Goal: Transaction & Acquisition: Purchase product/service

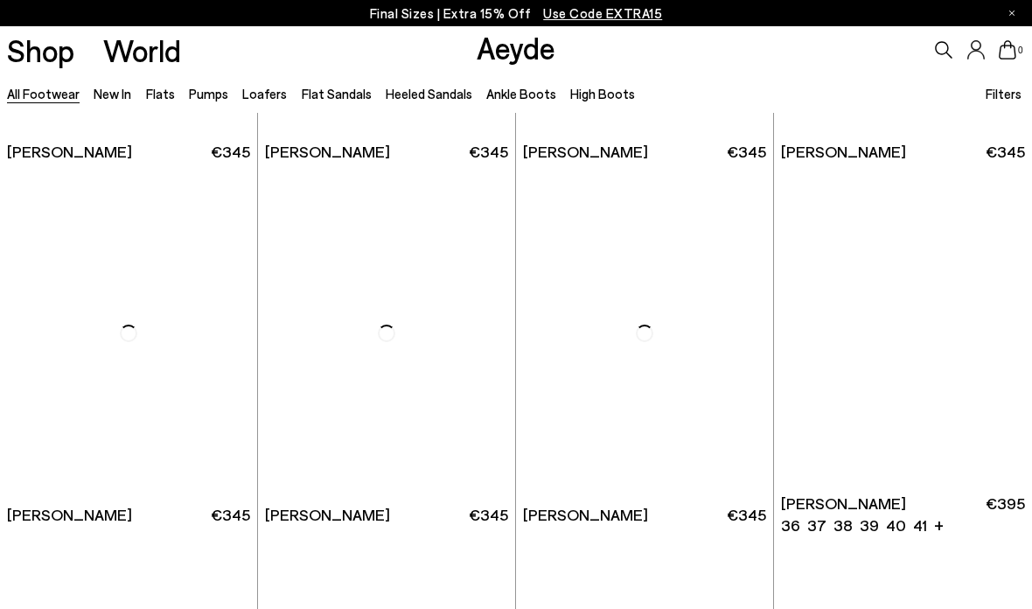
scroll to position [7526, 0]
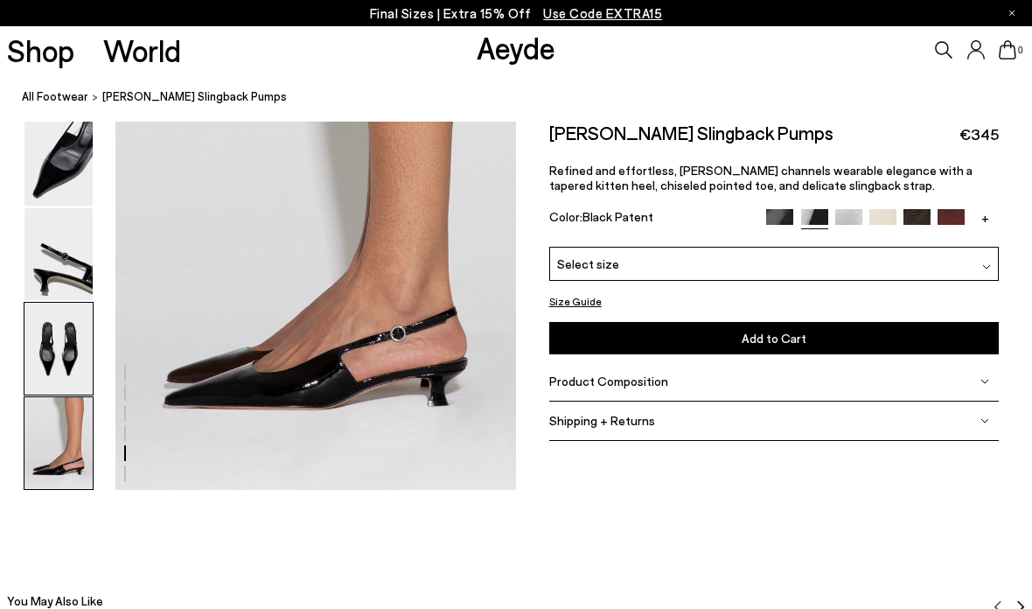
scroll to position [2804, 0]
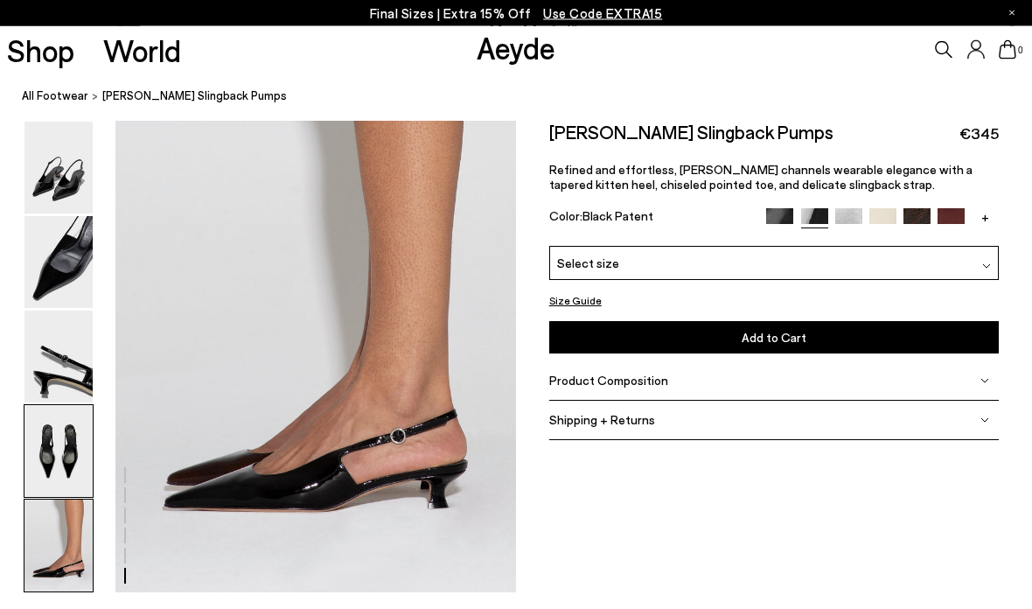
click at [66, 592] on img at bounding box center [58, 546] width 68 height 92
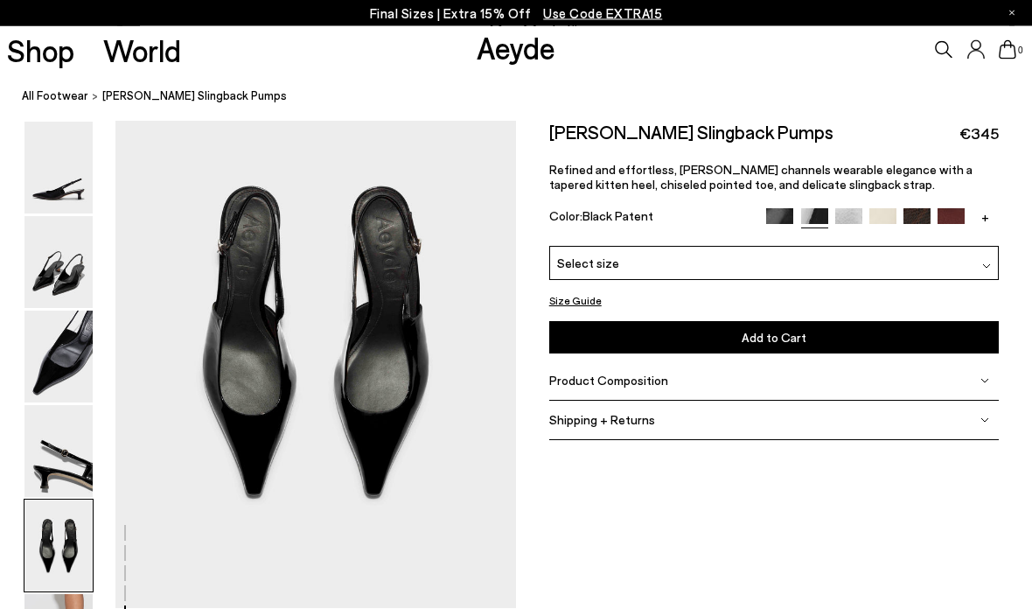
scroll to position [2147, 0]
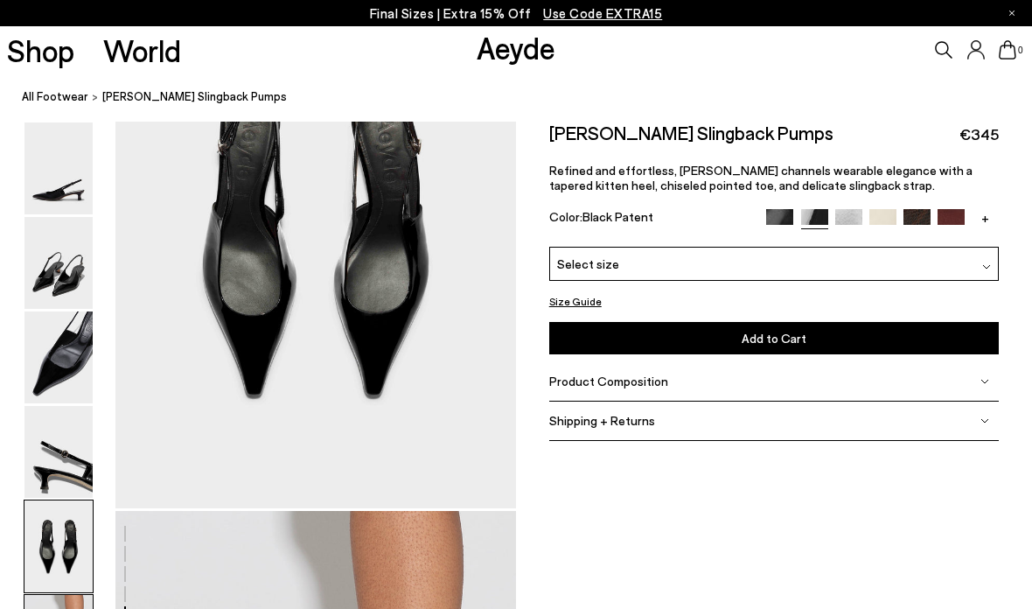
click at [55, 372] on img at bounding box center [58, 357] width 68 height 92
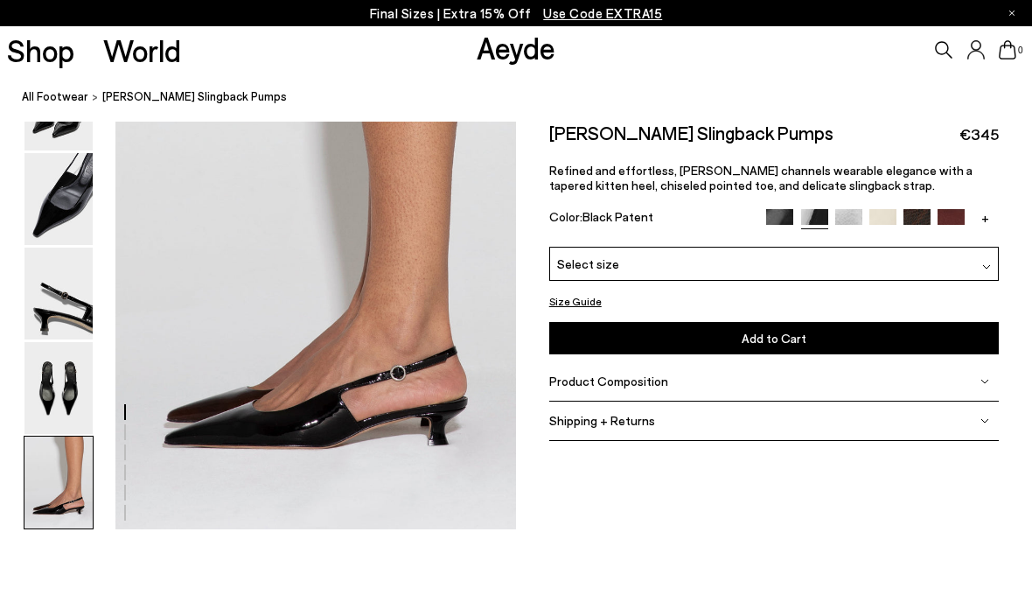
scroll to position [2760, 0]
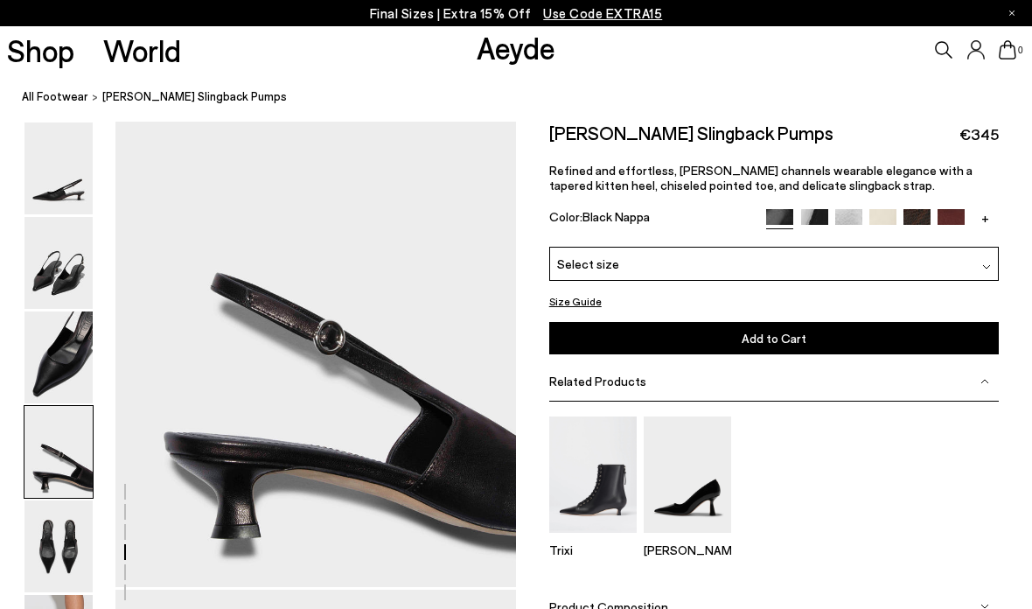
scroll to position [1611, 0]
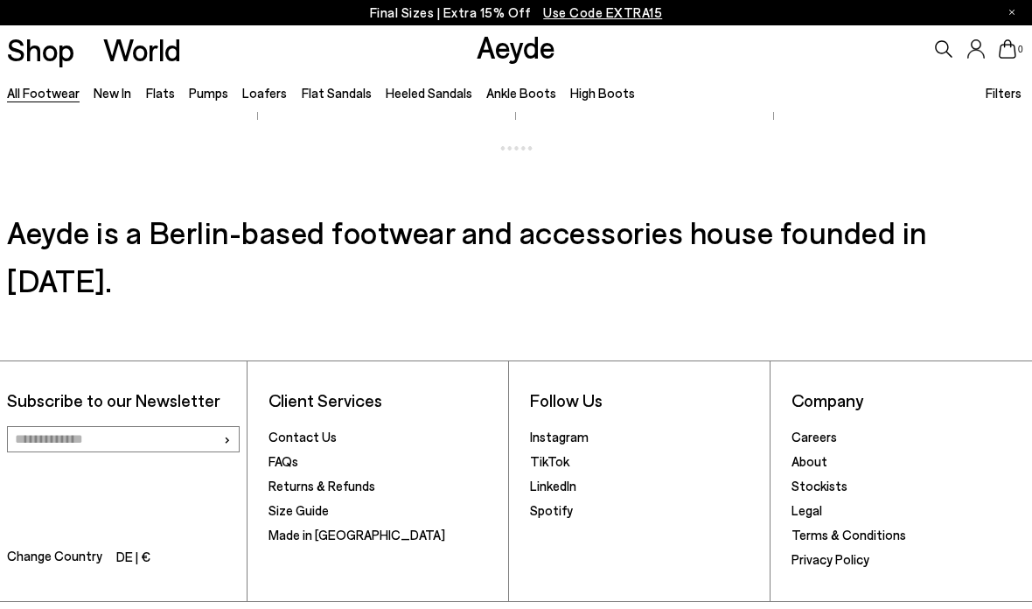
scroll to position [2189, 0]
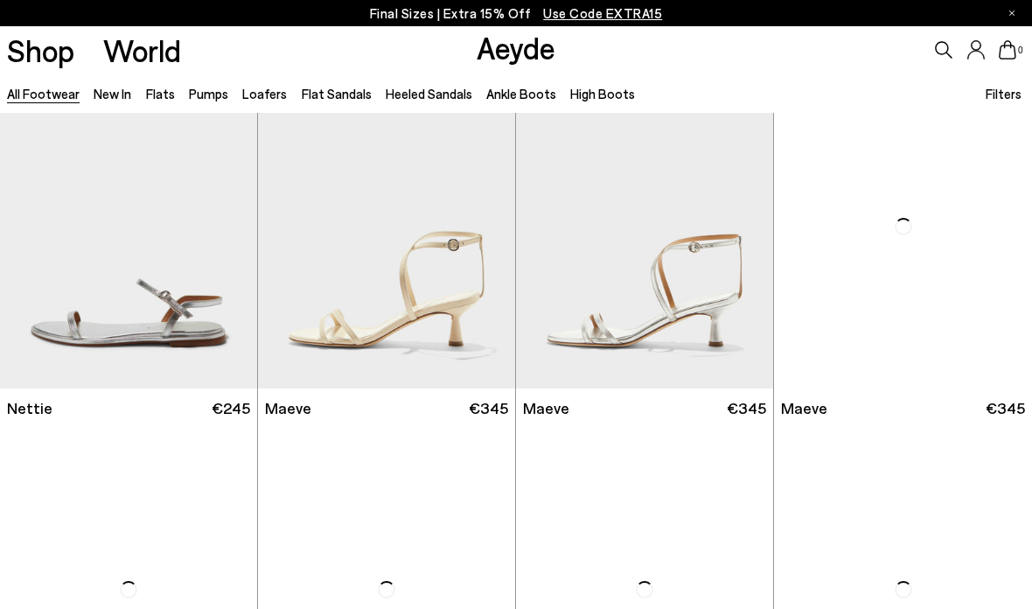
scroll to position [12116, 0]
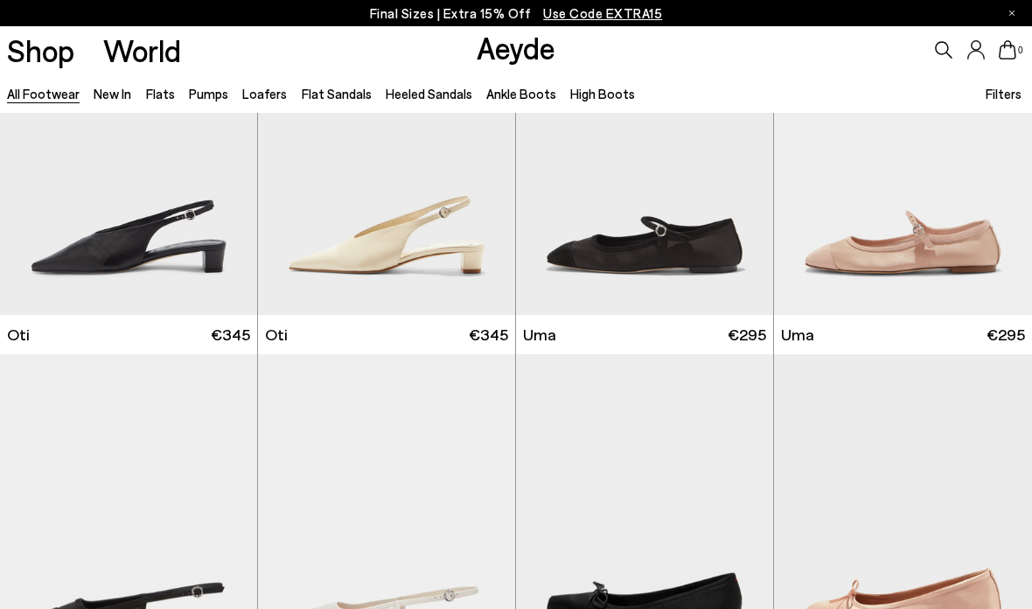
scroll to position [13179, 0]
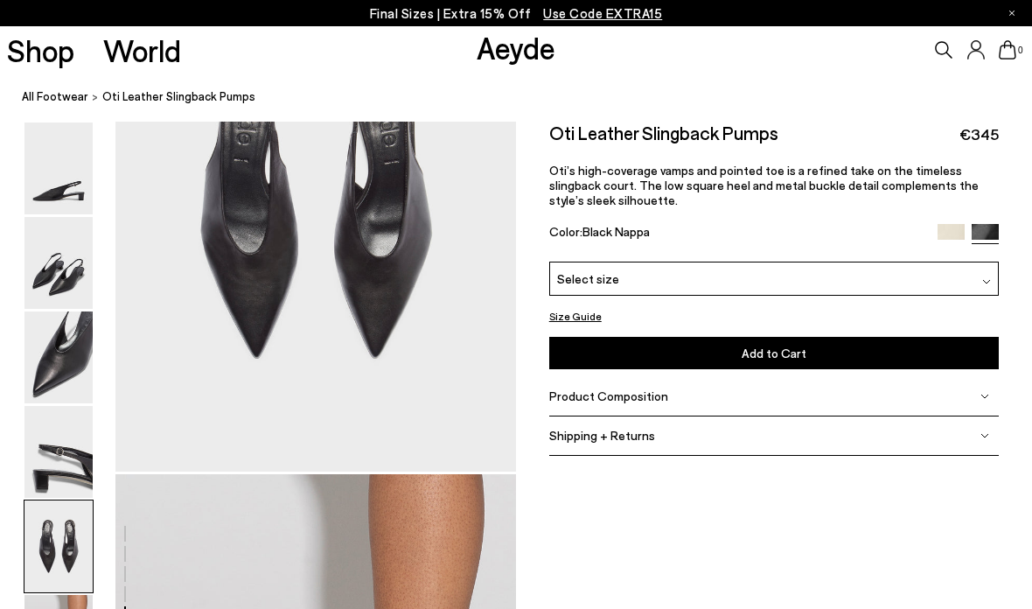
scroll to position [2804, 0]
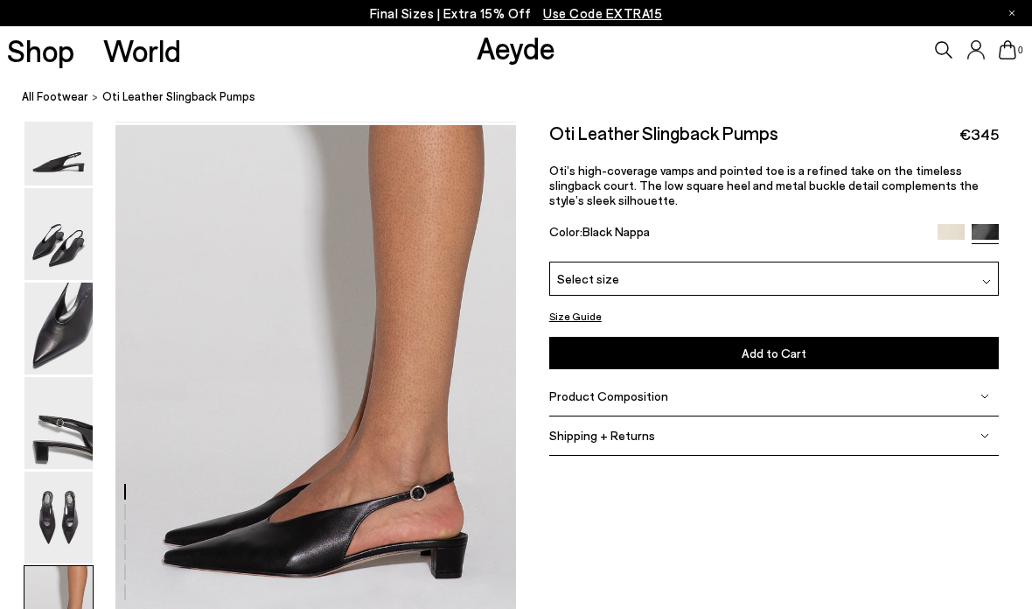
scroll to position [2616, 0]
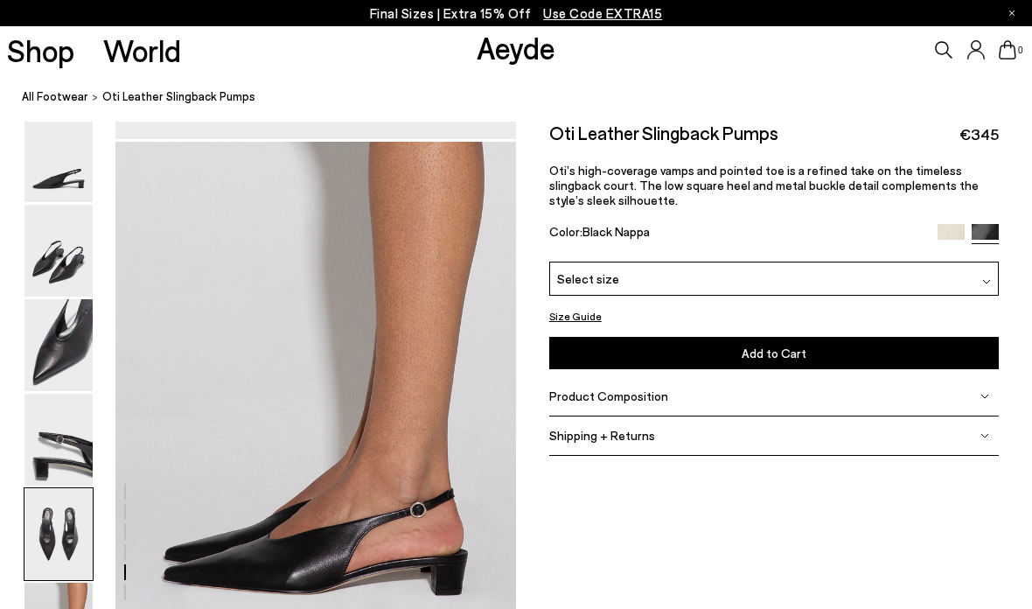
click at [936, 43] on icon at bounding box center [943, 49] width 17 height 17
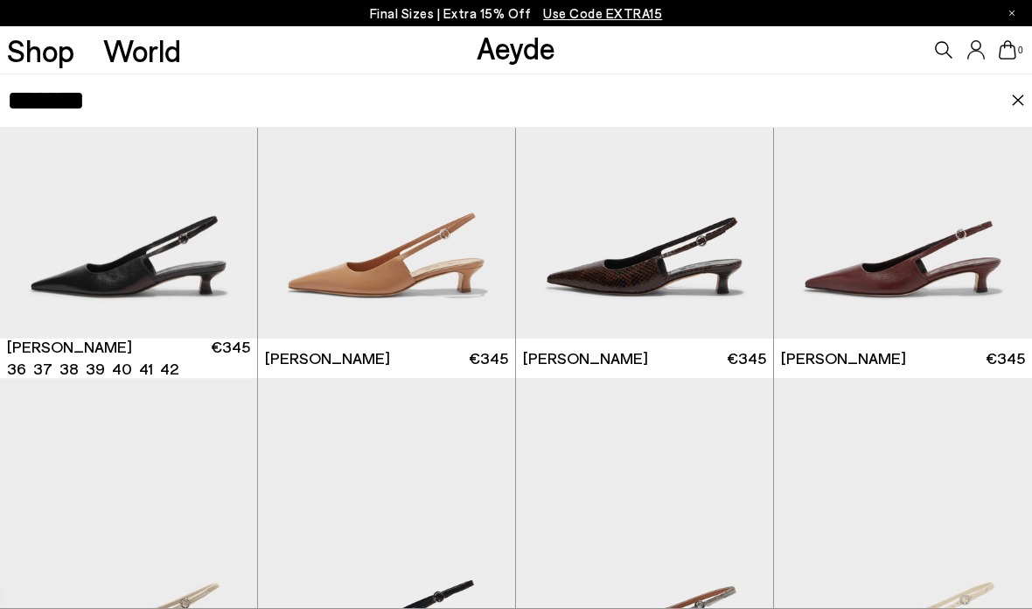
scroll to position [153, 0]
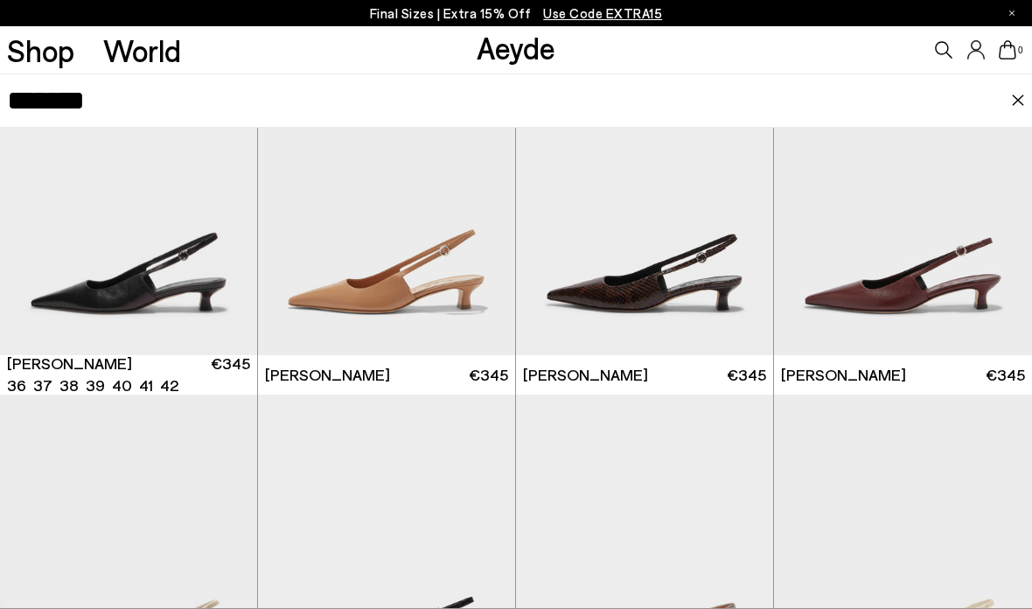
type input "*******"
